Goal: Transaction & Acquisition: Purchase product/service

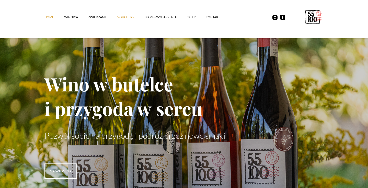
click at [127, 17] on link "vouchery" at bounding box center [130, 16] width 27 height 15
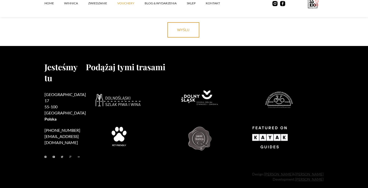
scroll to position [1150, 0]
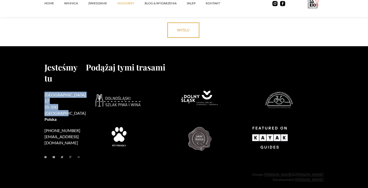
drag, startPoint x: 45, startPoint y: 93, endPoint x: 76, endPoint y: 99, distance: 32.1
click at [76, 99] on h2 "Rzepotowice 17 55-100 Trzebnica Polska" at bounding box center [64, 107] width 41 height 31
copy h2 "Rzepotowice 17 55-100 Trzebnica"
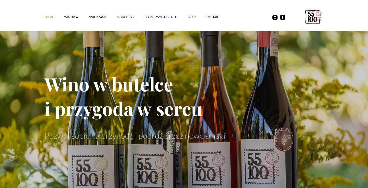
click at [274, 20] on div "Home winnica ZWIEDZANIE vouchery Blog & Wydarzenia SKLEP kontakt" at bounding box center [183, 17] width 279 height 19
click at [275, 17] on img at bounding box center [274, 17] width 5 height 5
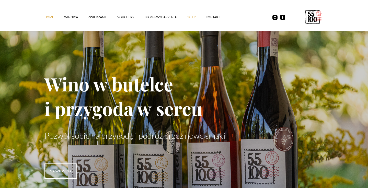
click at [191, 16] on link "SKLEP" at bounding box center [196, 16] width 19 height 15
